Goal: Task Accomplishment & Management: Manage account settings

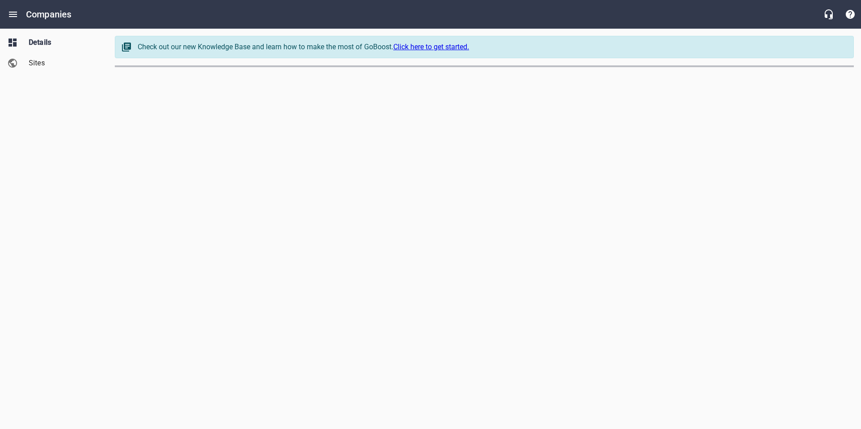
select select "[US_STATE]"
select select "62"
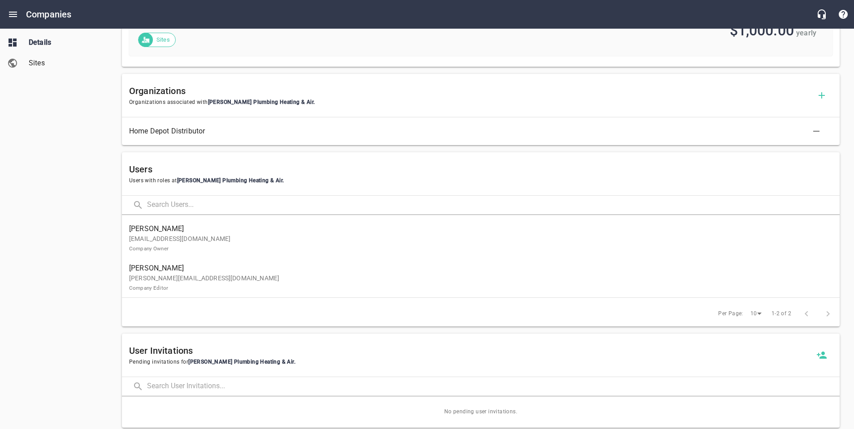
scroll to position [393, 0]
click at [303, 290] on p "[PERSON_NAME][EMAIL_ADDRESS][DOMAIN_NAME] Company Editor" at bounding box center [477, 282] width 696 height 19
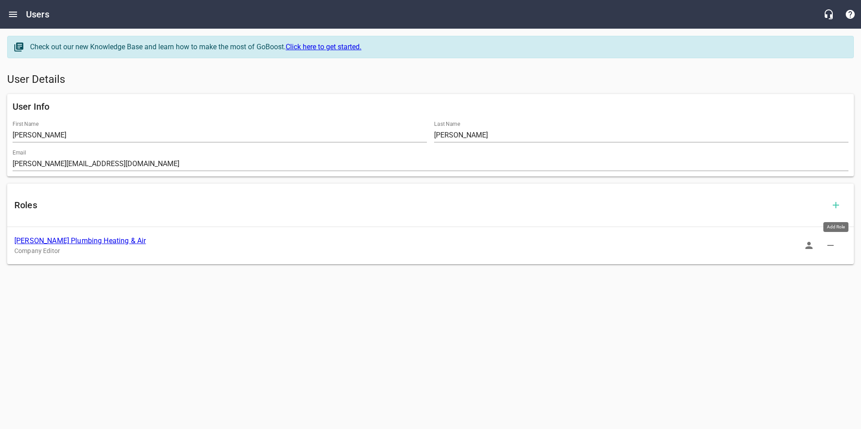
click at [834, 205] on icon "button" at bounding box center [835, 205] width 6 height 6
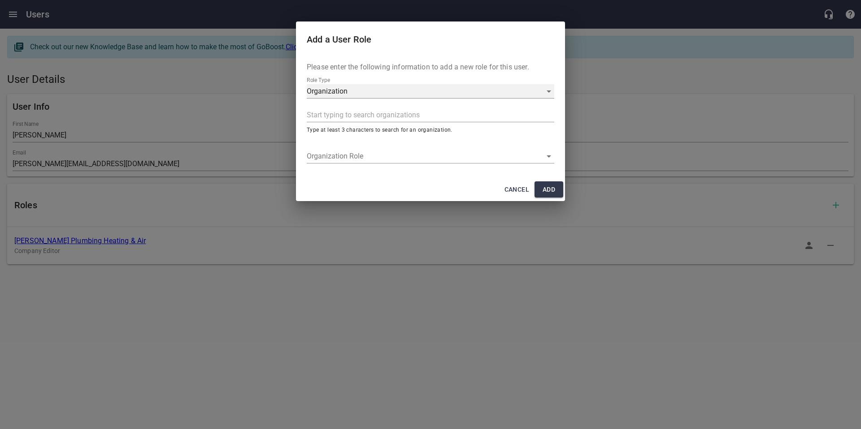
click at [328, 84] on div "Organization" at bounding box center [430, 91] width 247 height 14
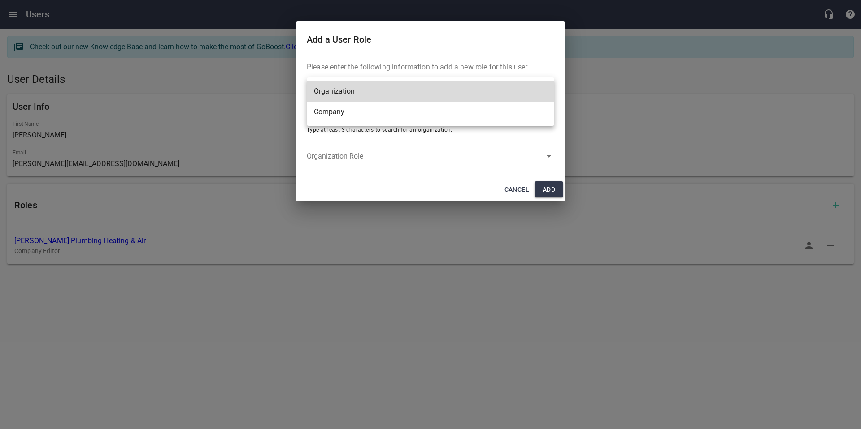
click at [332, 110] on li "Company" at bounding box center [430, 112] width 247 height 21
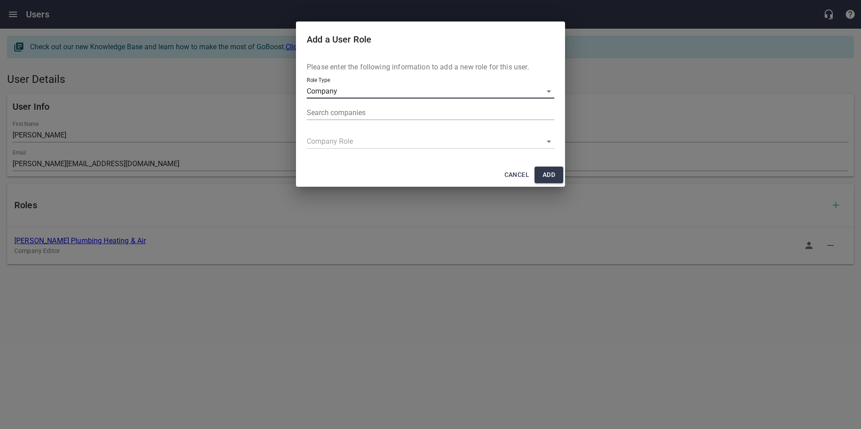
click at [332, 110] on input "text" at bounding box center [429, 113] width 244 height 14
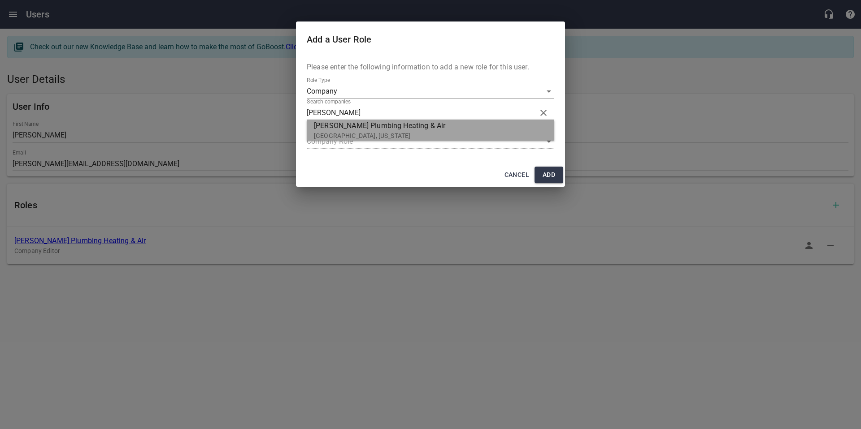
click at [327, 134] on p "[GEOGRAPHIC_DATA], [US_STATE]" at bounding box center [427, 135] width 226 height 9
type input "[PERSON_NAME] Plumbing Heating & Air"
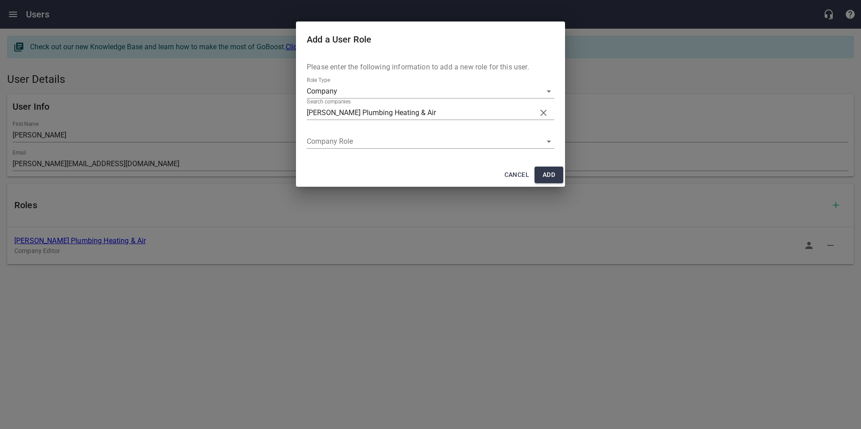
click at [328, 143] on div "​" at bounding box center [430, 141] width 247 height 14
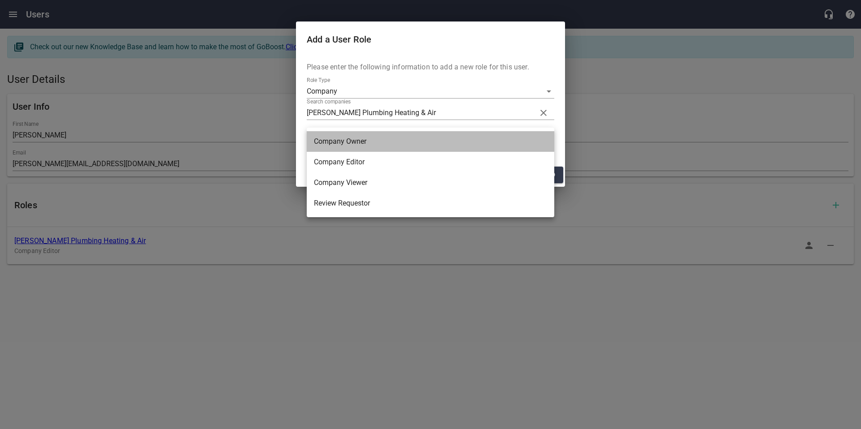
click at [328, 143] on li "Company Owner" at bounding box center [430, 141] width 247 height 21
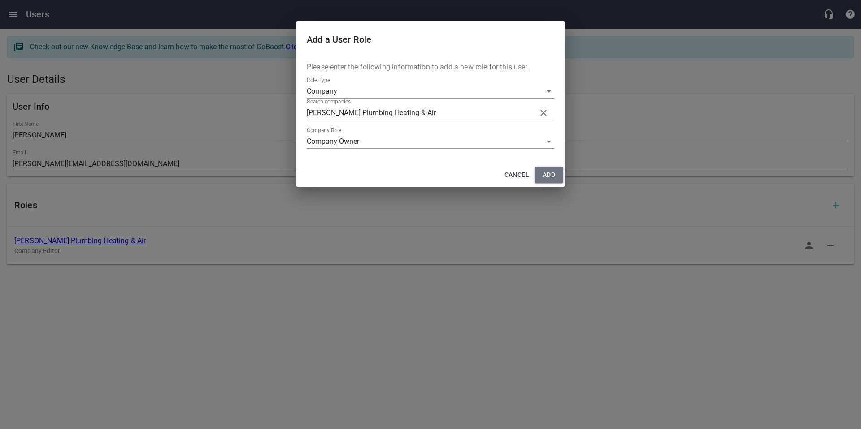
click at [546, 176] on span "Add" at bounding box center [548, 174] width 14 height 11
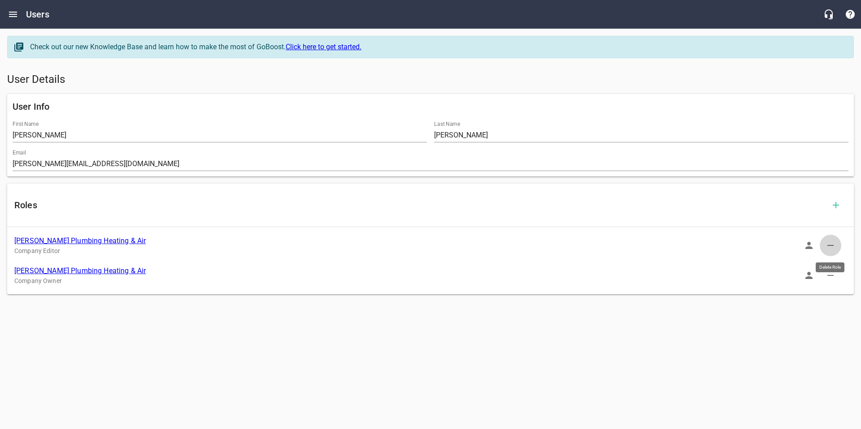
click at [831, 245] on icon "button" at bounding box center [830, 245] width 6 height 1
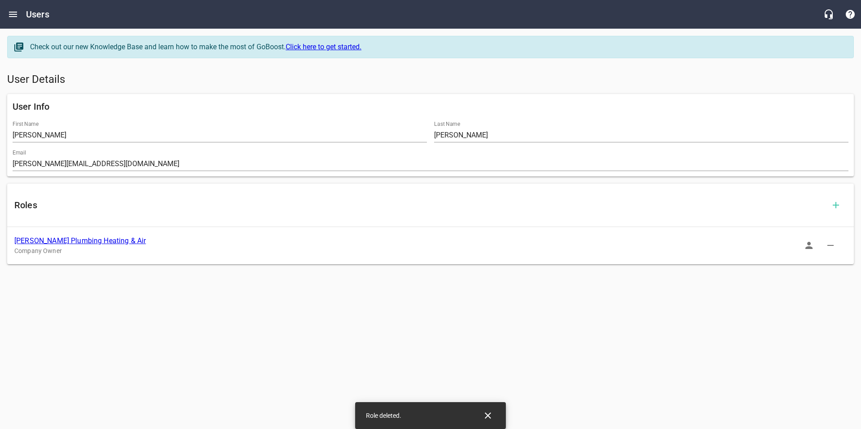
click at [400, 289] on html "Users Check out our new Knowledge Base and learn how to make the most of GoBoos…" at bounding box center [430, 144] width 861 height 289
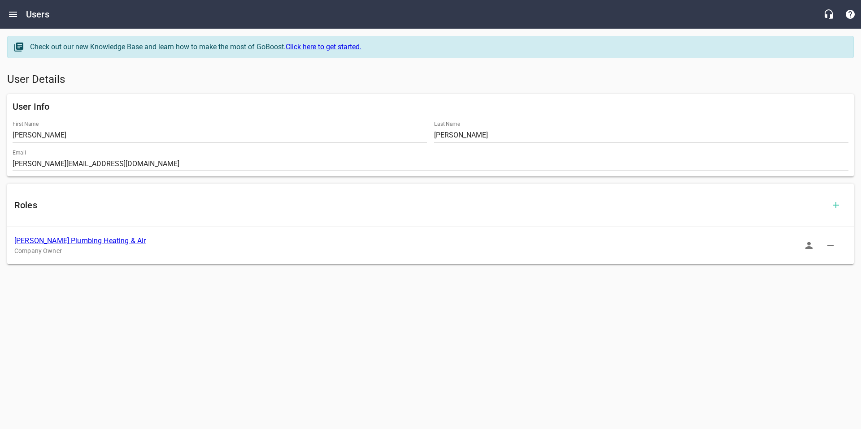
click at [47, 241] on link "[PERSON_NAME] Plumbing Heating & Air" at bounding box center [79, 241] width 131 height 9
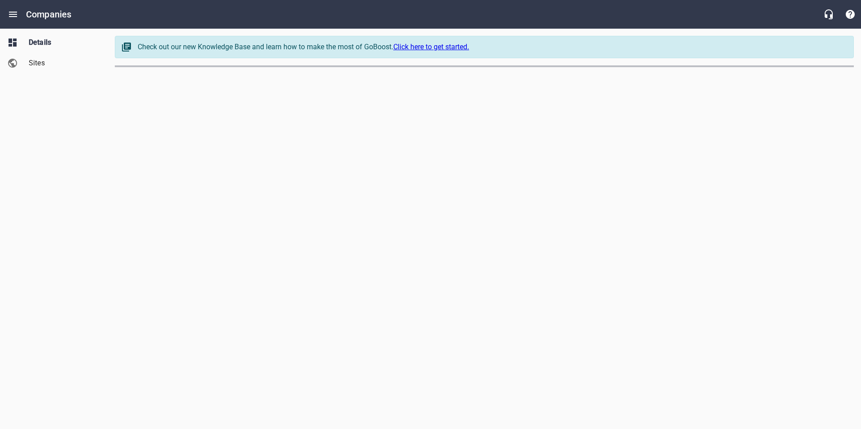
select select "[US_STATE]"
select select "62"
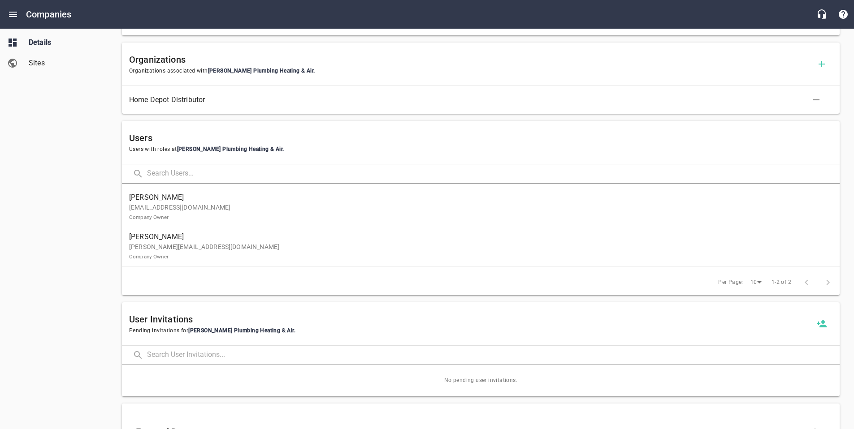
scroll to position [446, 0]
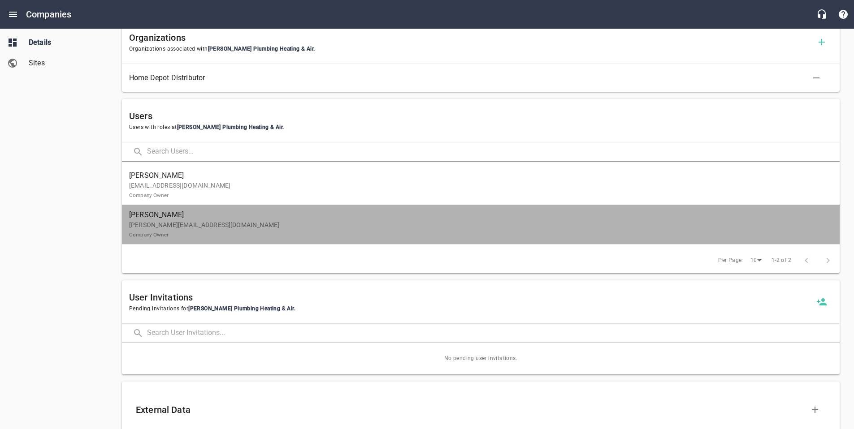
click at [247, 232] on p "[PERSON_NAME][EMAIL_ADDRESS][DOMAIN_NAME] Company Owner" at bounding box center [477, 230] width 696 height 19
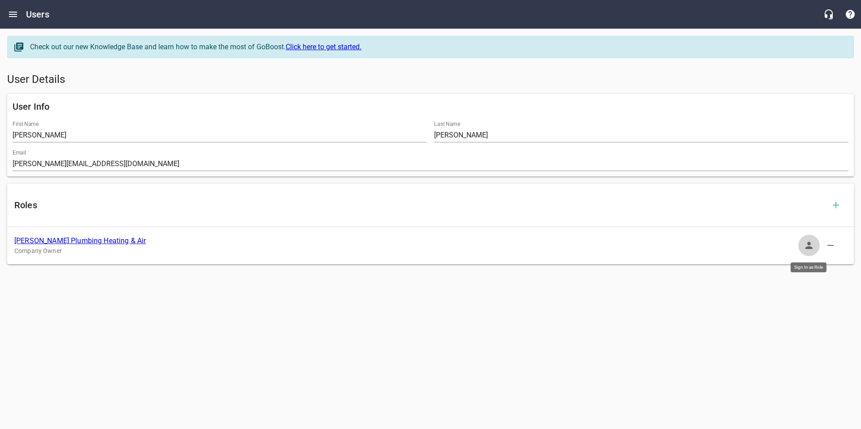
click at [809, 247] on icon "button" at bounding box center [808, 245] width 7 height 7
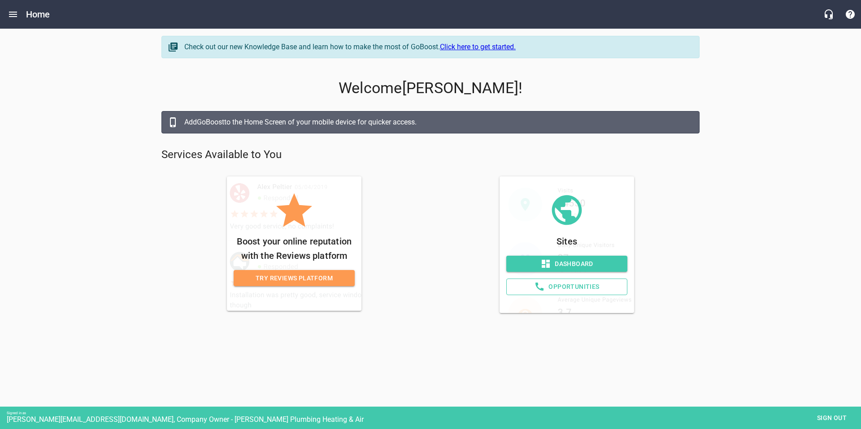
click at [133, 87] on div "Check out our new Knowledge Base and learn how to make the most of GoBoost. Cli…" at bounding box center [430, 175] width 861 height 292
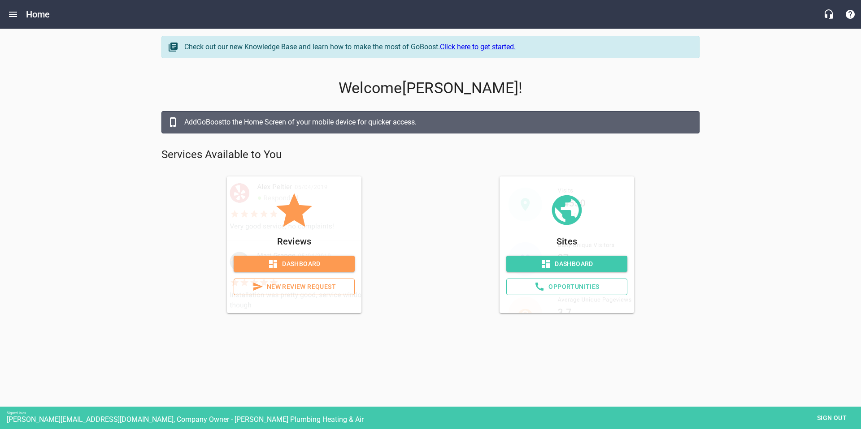
click at [291, 267] on span "Dashboard" at bounding box center [294, 264] width 107 height 11
